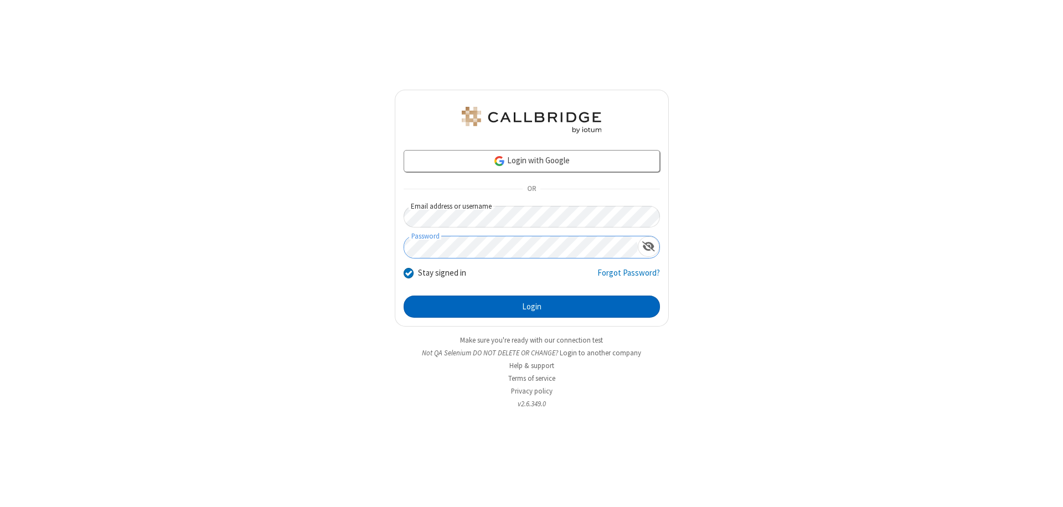
click at [531, 307] on button "Login" at bounding box center [532, 307] width 256 height 22
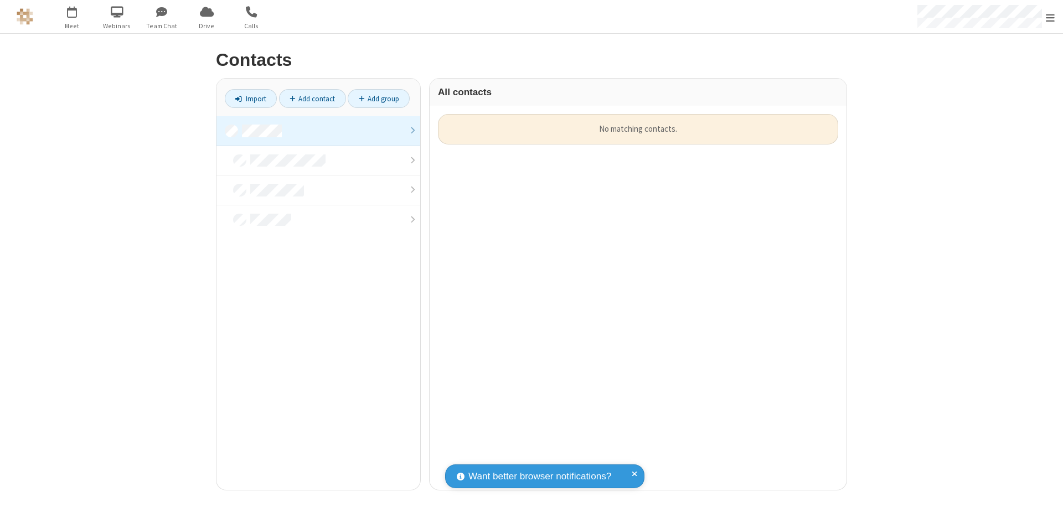
scroll to position [376, 409]
click at [318, 131] on link at bounding box center [318, 131] width 204 height 30
click at [251, 99] on link "Import" at bounding box center [251, 98] width 52 height 19
